Goal: Task Accomplishment & Management: Complete application form

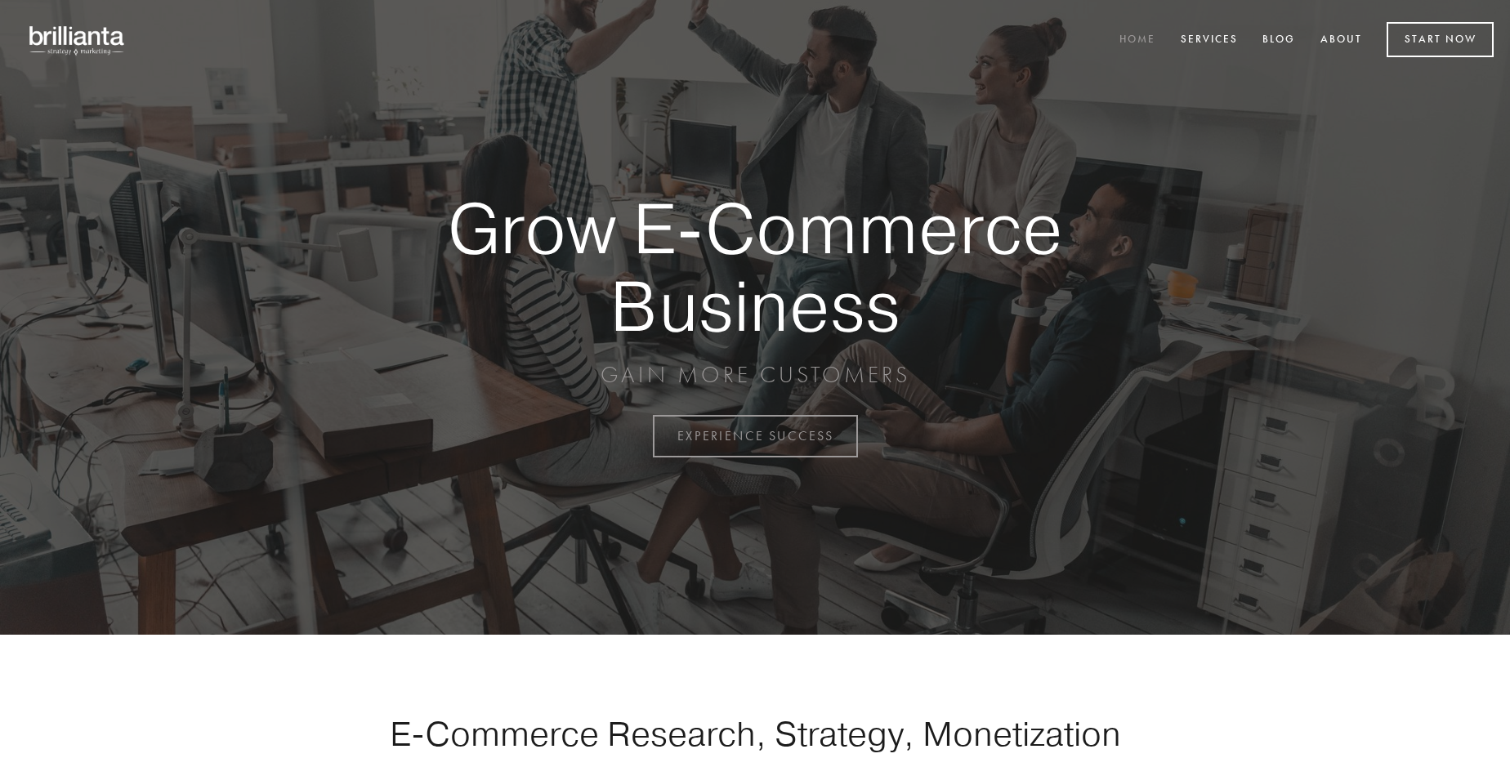
scroll to position [4283, 0]
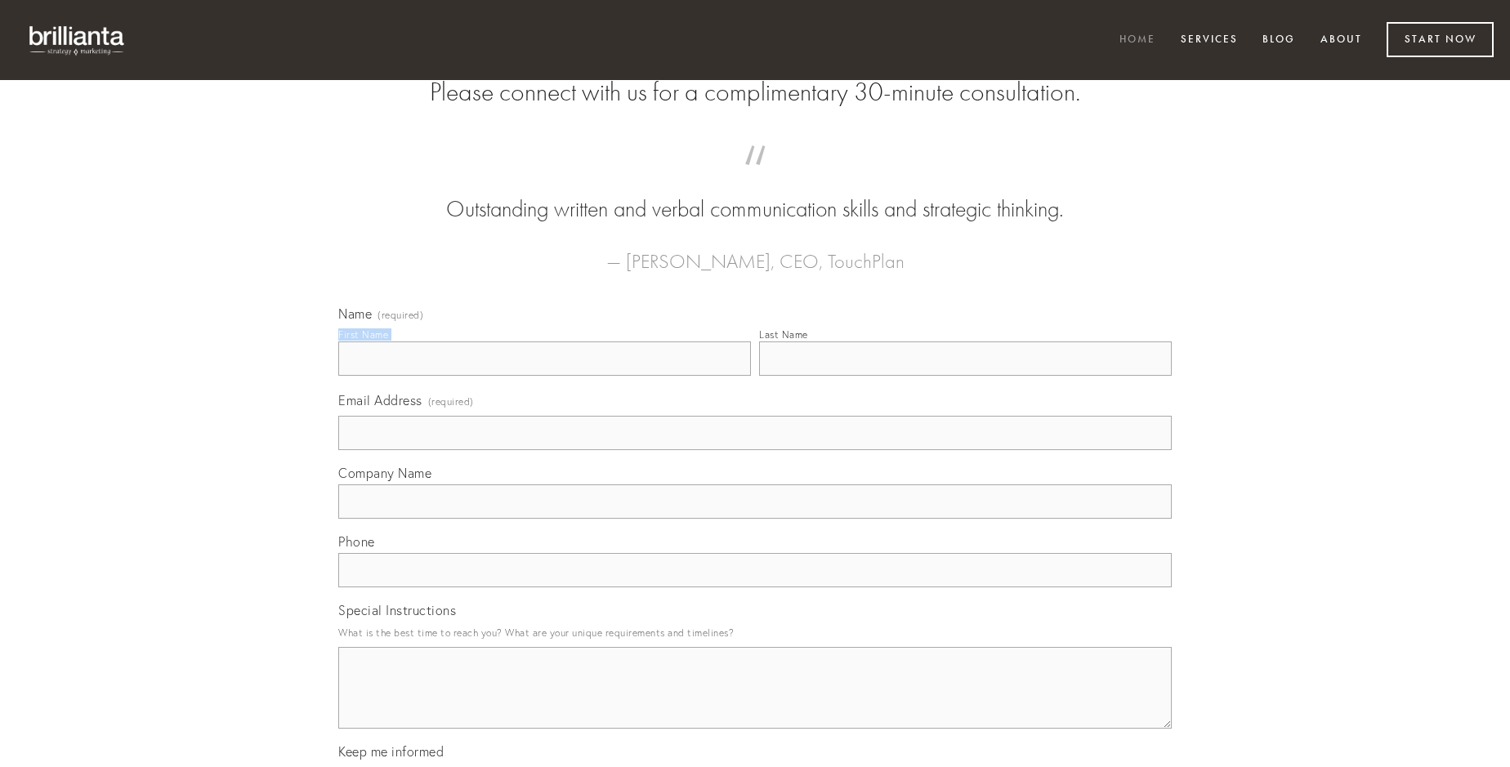
type input "[PERSON_NAME]"
click at [965, 376] on input "Last Name" at bounding box center [965, 359] width 413 height 34
type input "[PERSON_NAME]"
click at [755, 450] on input "Email Address (required)" at bounding box center [754, 433] width 833 height 34
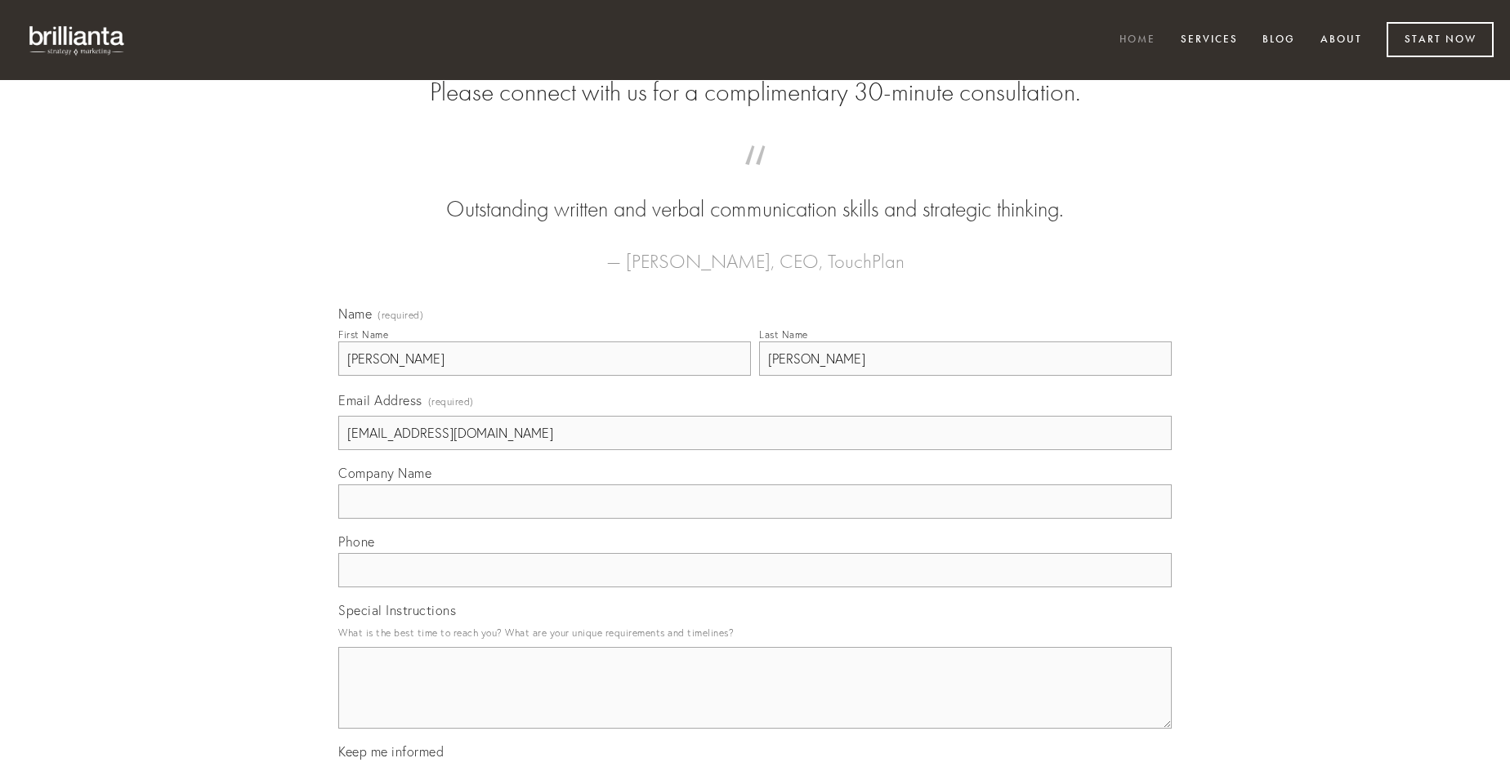
type input "[EMAIL_ADDRESS][DOMAIN_NAME]"
click at [755, 519] on input "Company Name" at bounding box center [754, 501] width 833 height 34
type input "tondeo"
click at [755, 587] on input "text" at bounding box center [754, 570] width 833 height 34
click at [755, 703] on textarea "Special Instructions" at bounding box center [754, 688] width 833 height 82
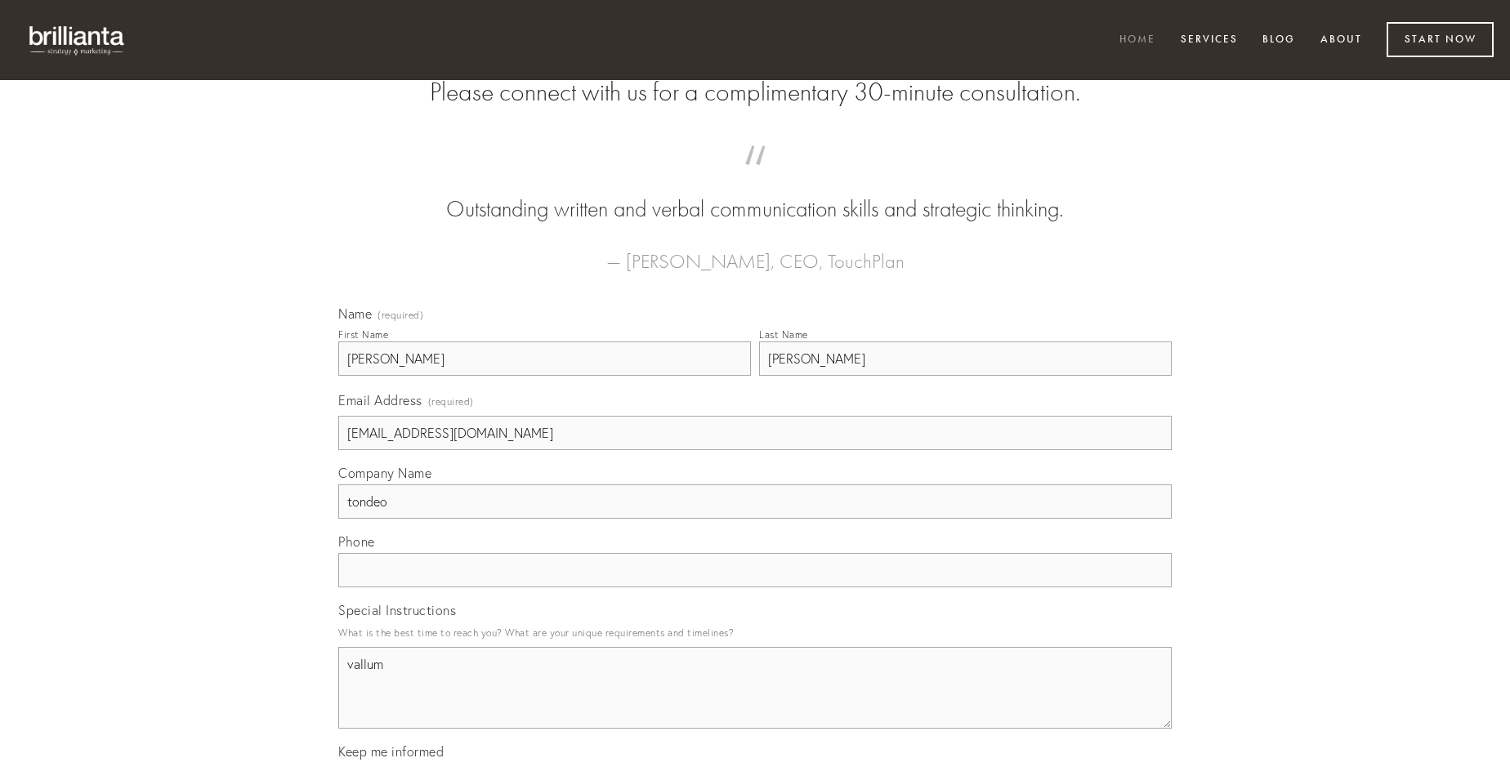
type textarea "vallum"
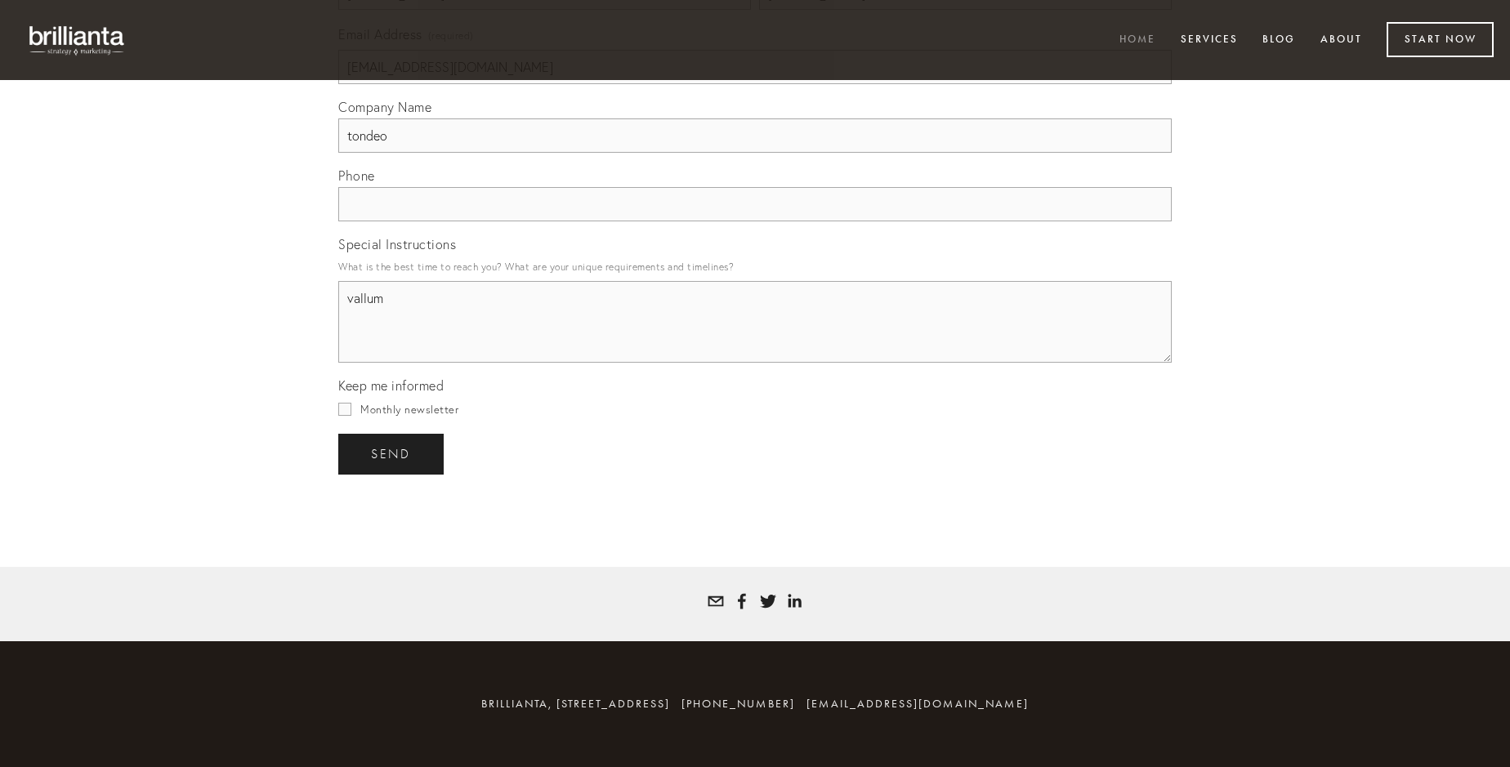
click at [392, 453] on span "send" at bounding box center [391, 454] width 40 height 15
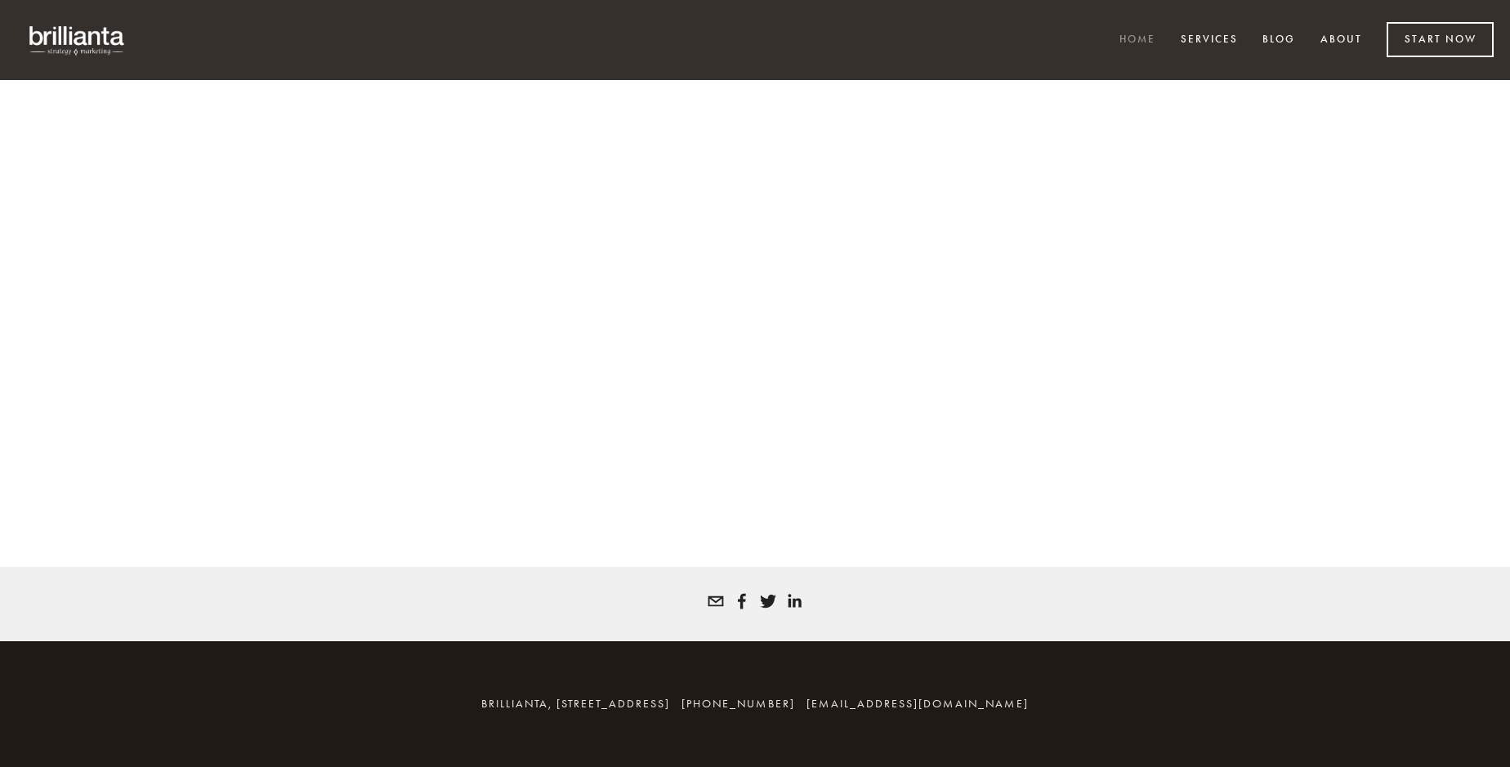
scroll to position [4261, 0]
